Goal: Find contact information: Find contact information

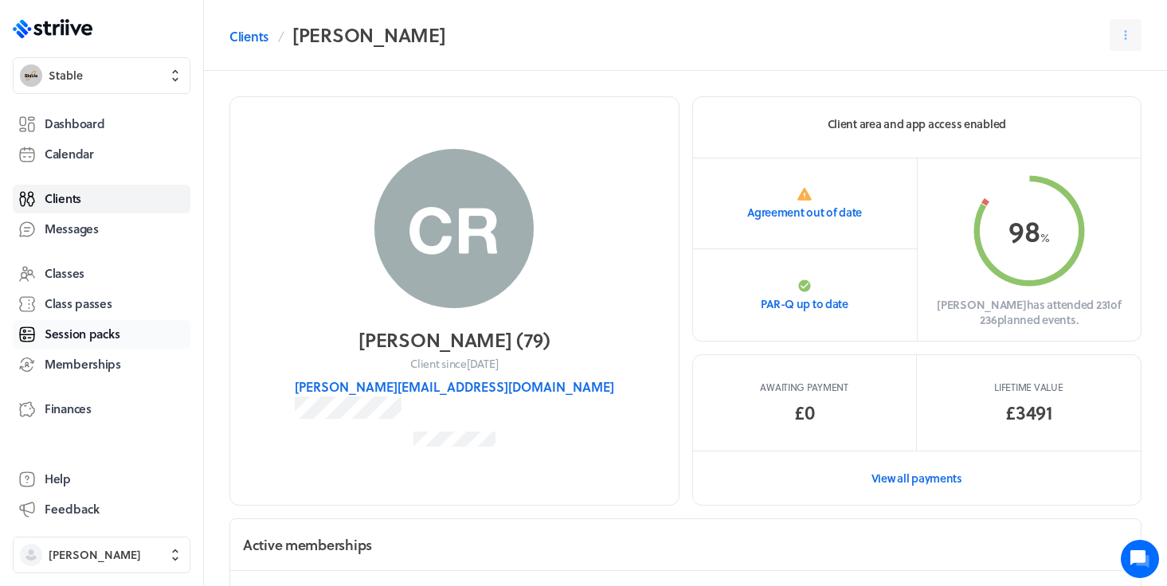
click at [72, 335] on span "Session packs" at bounding box center [82, 334] width 75 height 17
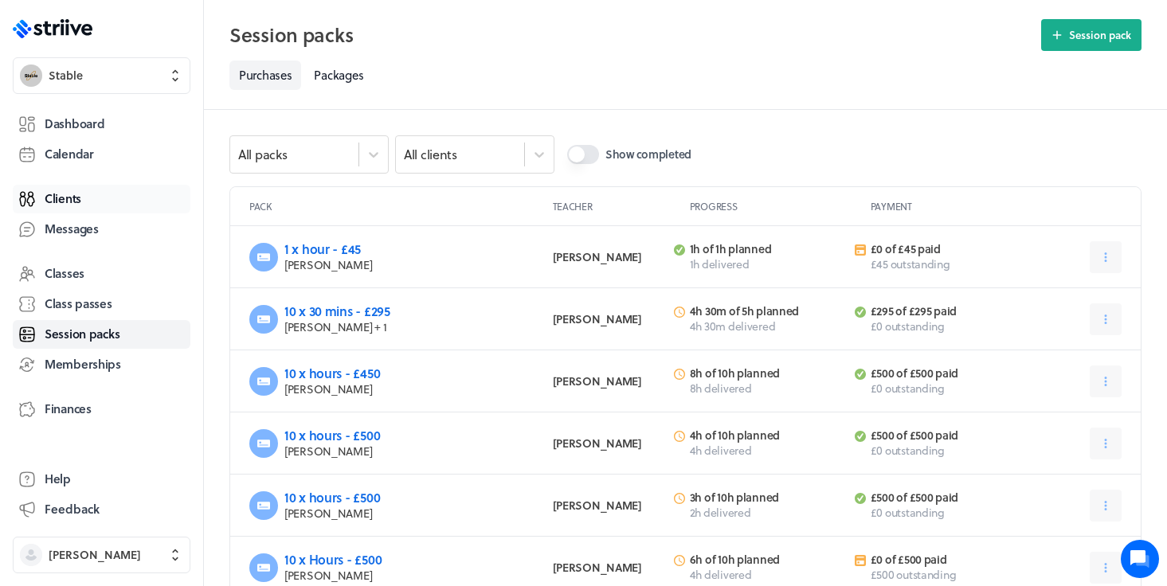
click at [57, 198] on span "Clients" at bounding box center [63, 198] width 37 height 17
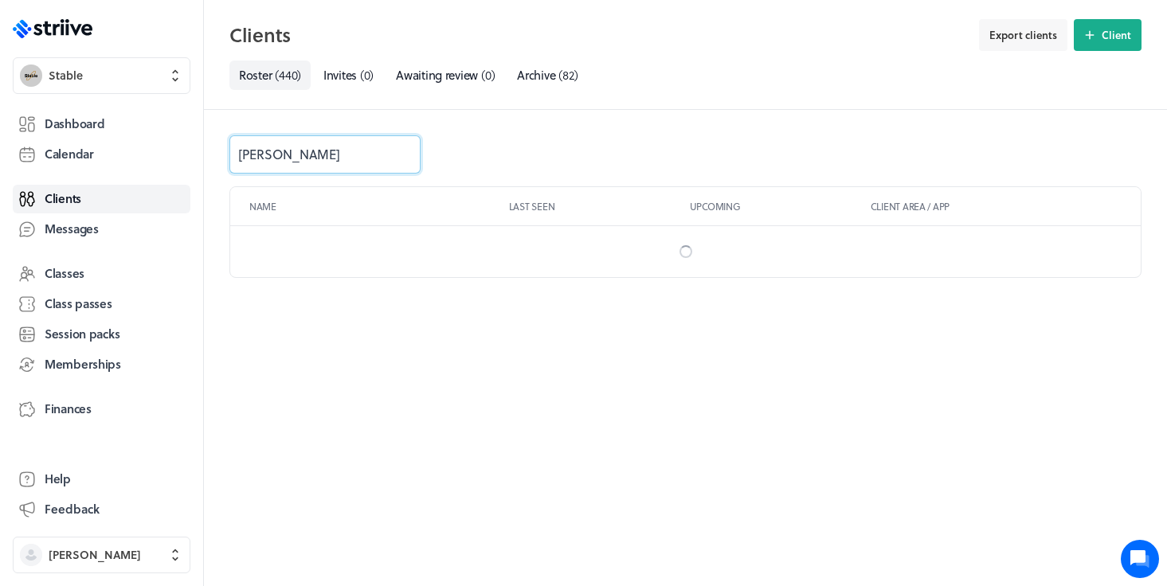
type input "[PERSON_NAME]"
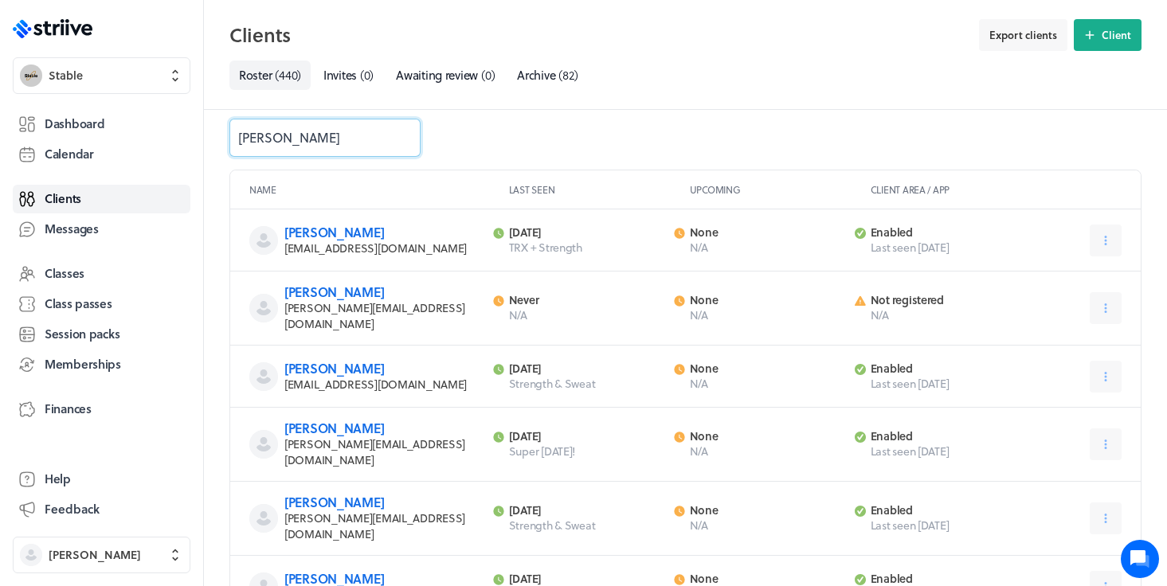
scroll to position [19, 0]
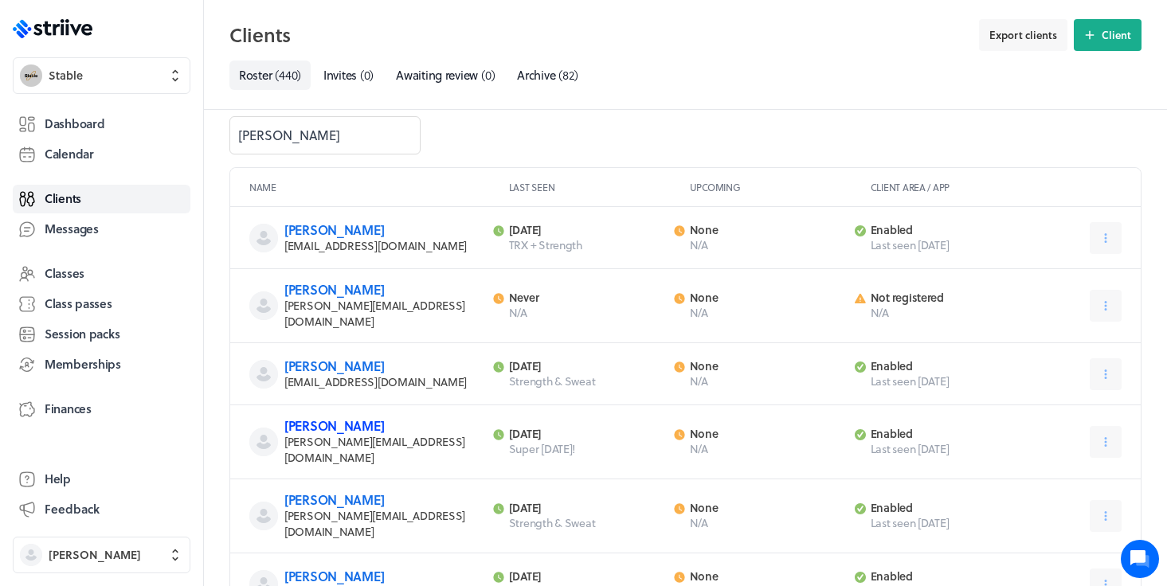
click at [329, 420] on link "[PERSON_NAME]" at bounding box center [334, 426] width 100 height 18
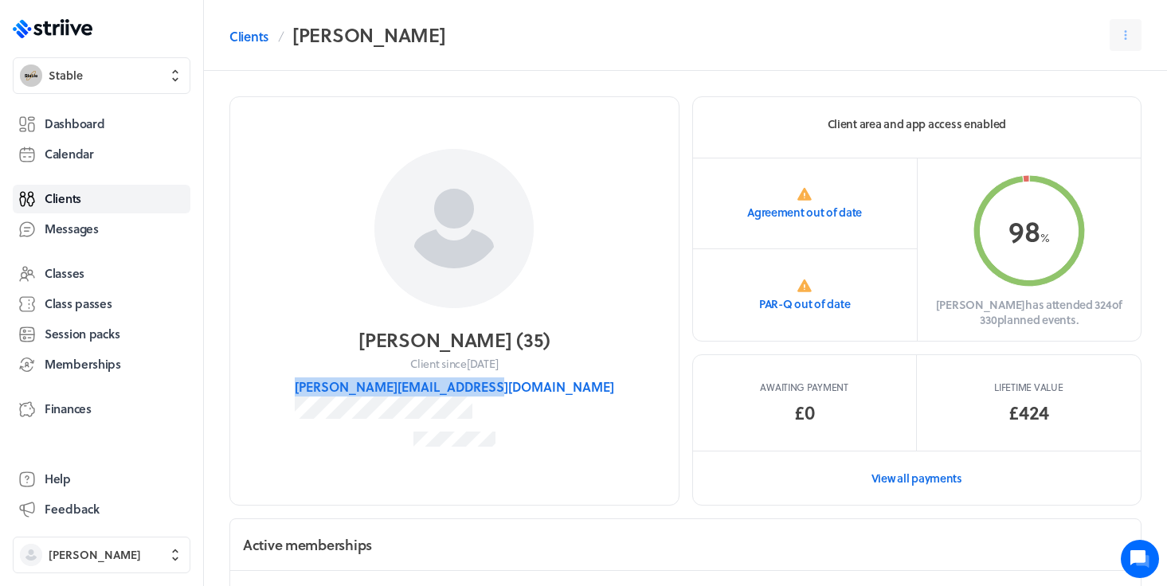
drag, startPoint x: 551, startPoint y: 387, endPoint x: 315, endPoint y: 382, distance: 236.6
click at [315, 382] on section "[PERSON_NAME] ( 35 ) Client since [DATE] [PERSON_NAME][EMAIL_ADDRESS][DOMAIN_NA…" at bounding box center [454, 300] width 450 height 409
copy button "[PERSON_NAME][EMAIL_ADDRESS][DOMAIN_NAME]"
click at [66, 156] on span "Calendar" at bounding box center [69, 154] width 49 height 17
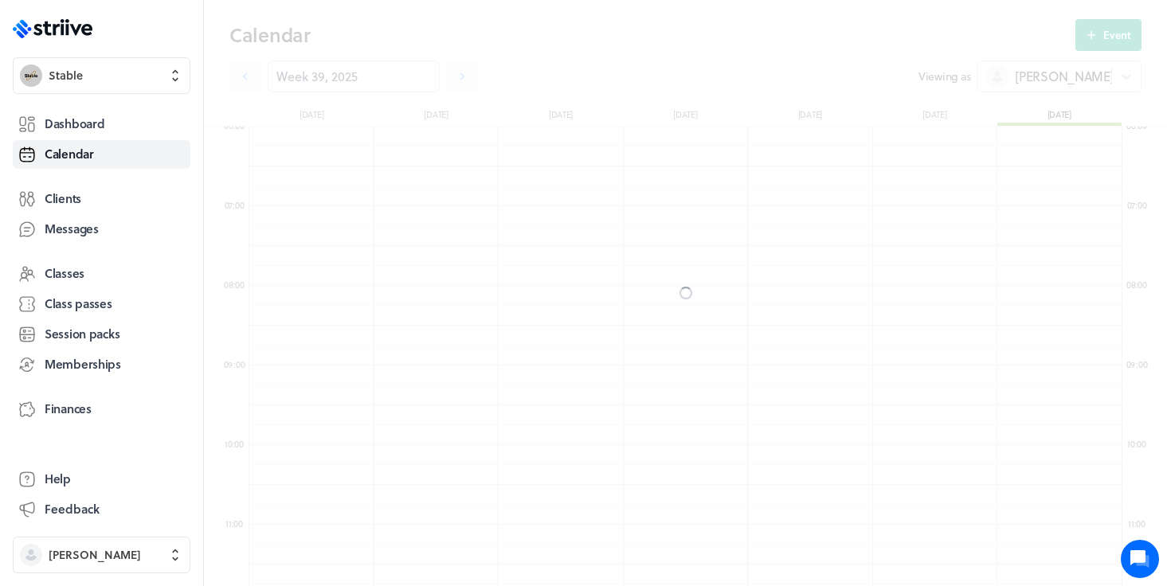
scroll to position [1912, 873]
